Goal: Transaction & Acquisition: Purchase product/service

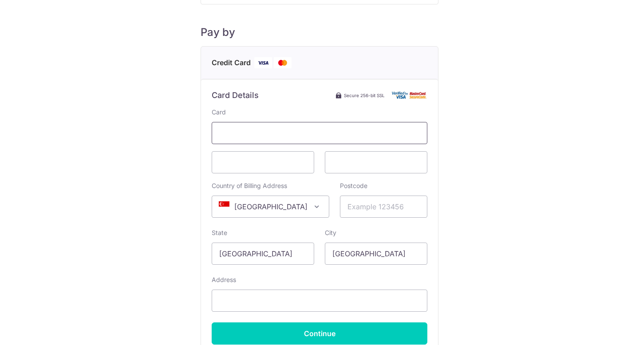
scroll to position [92, 0]
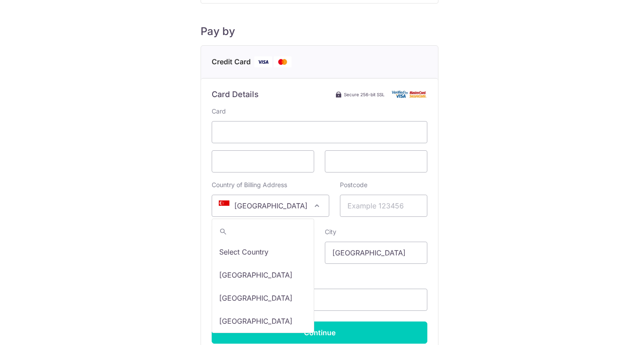
click at [262, 204] on span "[GEOGRAPHIC_DATA]" at bounding box center [270, 205] width 117 height 21
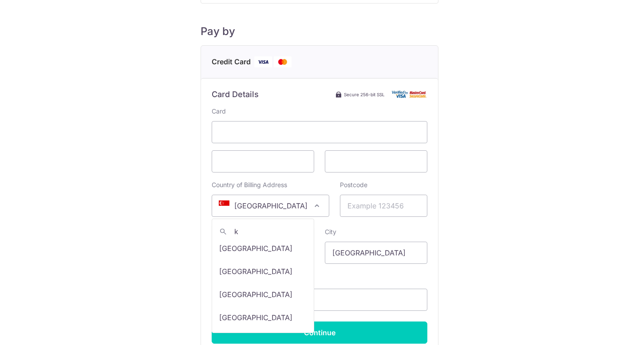
scroll to position [0, 0]
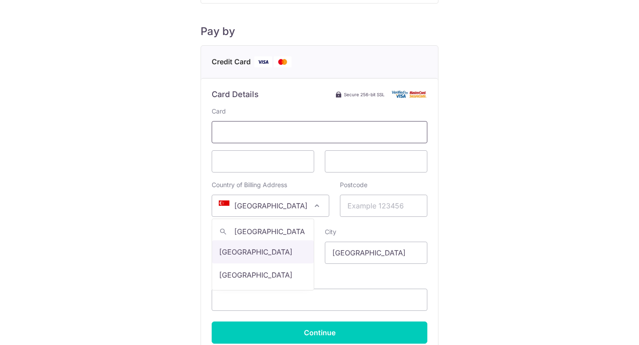
type input "[GEOGRAPHIC_DATA]"
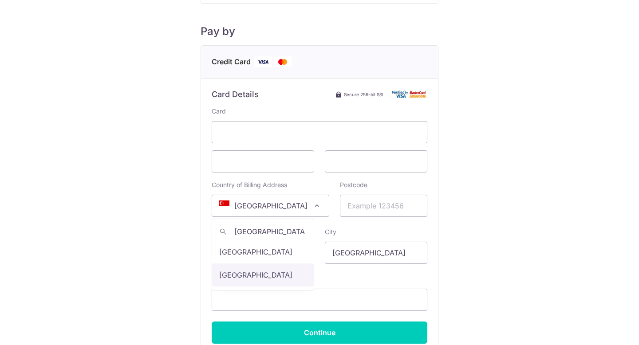
select select "122"
click at [355, 207] on input "Postcode" at bounding box center [383, 206] width 87 height 22
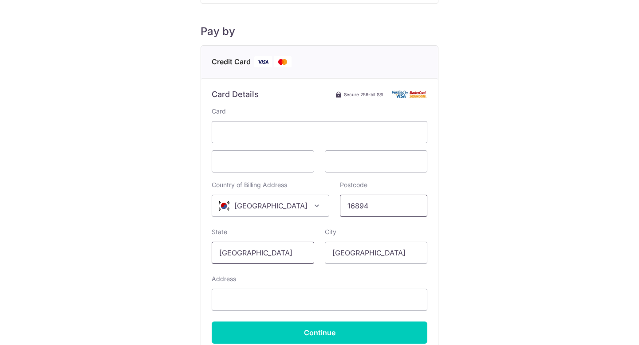
type input "16894"
click at [254, 259] on input "[GEOGRAPHIC_DATA]" at bounding box center [263, 253] width 102 height 22
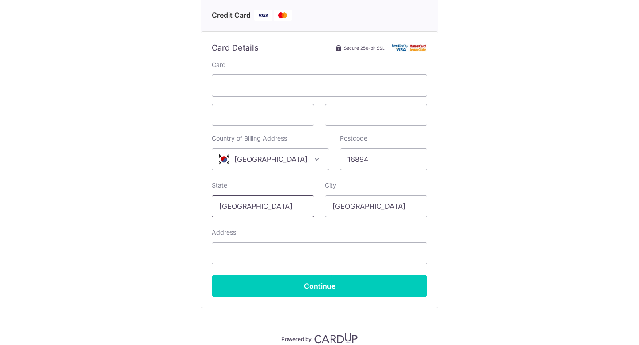
scroll to position [159, 0]
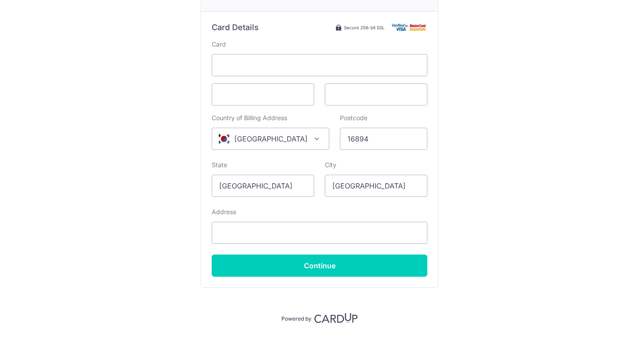
click at [523, 157] on div "Payment Details Payment Amount SGD 1,886.00 Payment Reference 355 Email address…" at bounding box center [319, 89] width 596 height 468
click at [272, 235] on input "Address" at bounding box center [320, 233] width 216 height 22
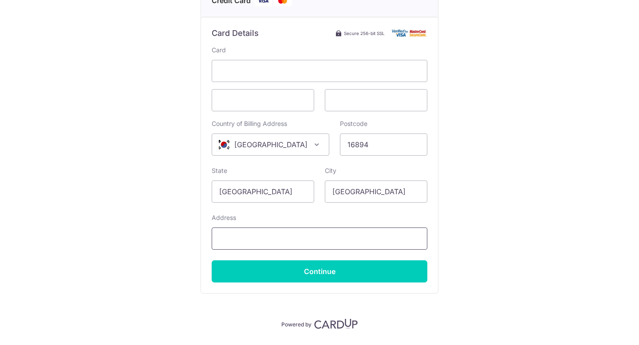
scroll to position [179, 0]
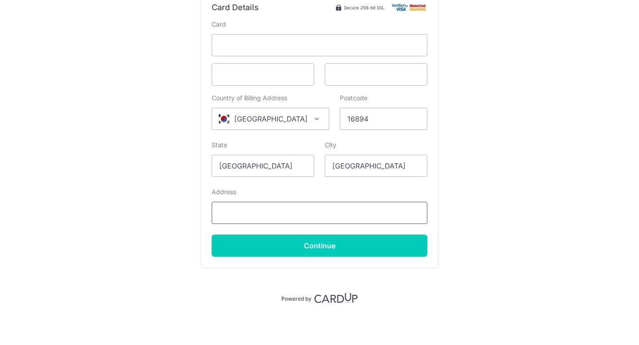
paste input "[STREET_ADDRESS][PERSON_NAME][PERSON_NAME]"
drag, startPoint x: 382, startPoint y: 213, endPoint x: 592, endPoint y: 229, distance: 210.8
click at [592, 229] on div "Payment Details Payment Amount SGD 1,886.00 Payment Reference 355 Email address…" at bounding box center [319, 69] width 596 height 468
type input "[STREET_ADDRESS][PERSON_NAME][PERSON_NAME]"
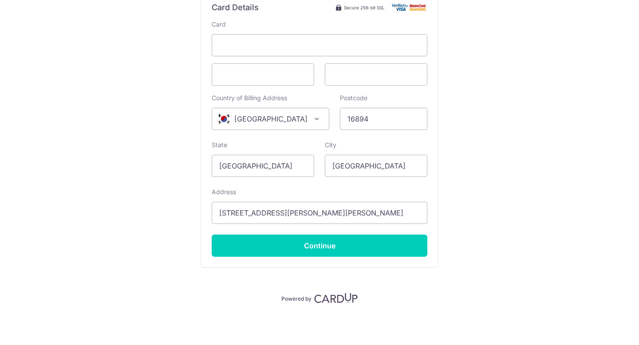
click at [592, 230] on div "Payment Details Payment Amount SGD 1,886.00 Payment Reference 355 Email address…" at bounding box center [319, 69] width 596 height 468
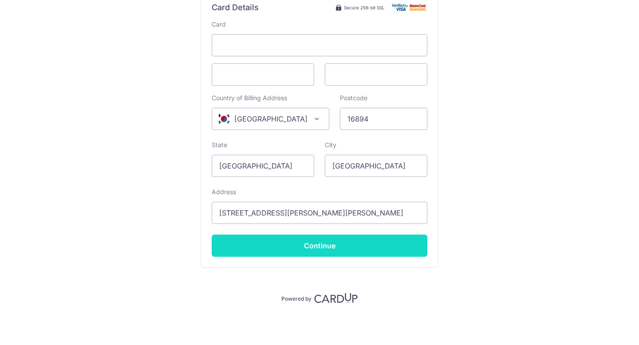
click at [325, 244] on input "Continue" at bounding box center [320, 246] width 216 height 22
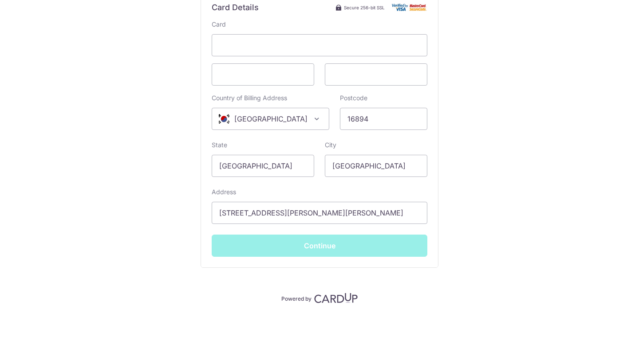
type input "**** 1102"
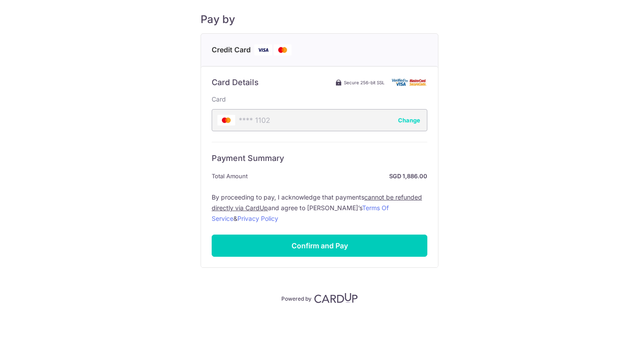
scroll to position [104, 0]
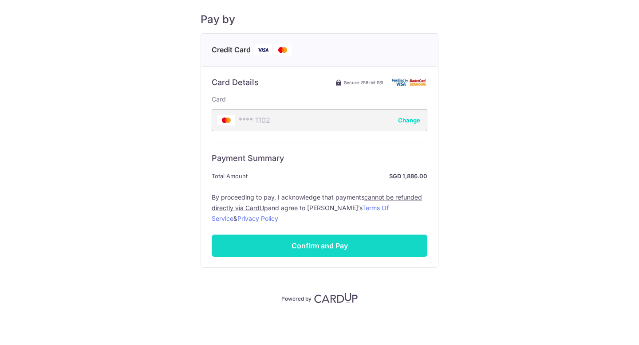
click at [342, 251] on input "Confirm and Pay" at bounding box center [320, 246] width 216 height 22
